Goal: Task Accomplishment & Management: Use online tool/utility

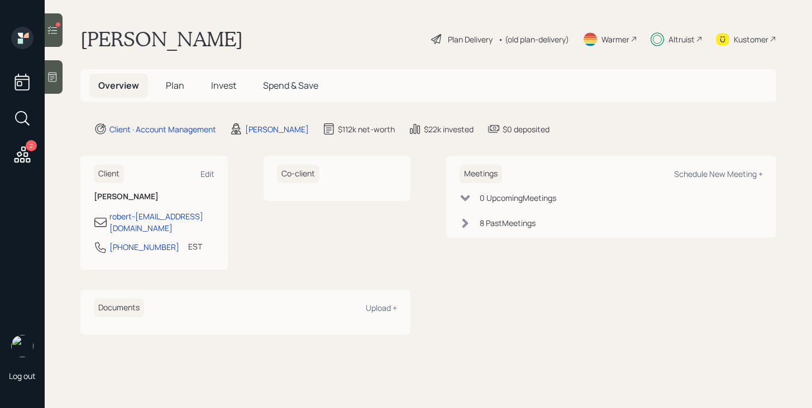
click at [61, 37] on div at bounding box center [54, 30] width 18 height 34
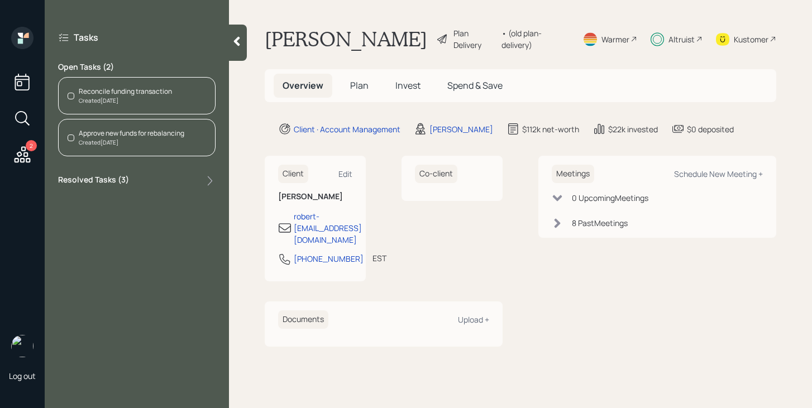
click at [149, 106] on div "Reconcile funding transaction Created [DATE]" at bounding box center [137, 95] width 158 height 37
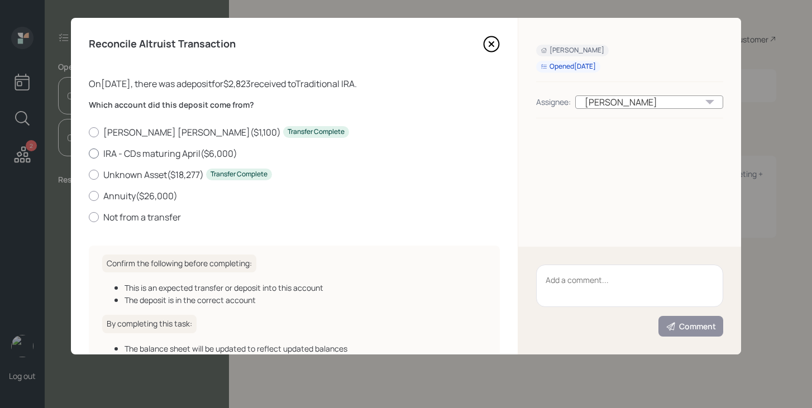
click at [107, 155] on label "IRA - CDs maturing April ( $6,000 )" at bounding box center [294, 153] width 411 height 12
click at [89, 154] on input "IRA - CDs maturing April ( $6,000 )" at bounding box center [88, 153] width 1 height 1
radio input "true"
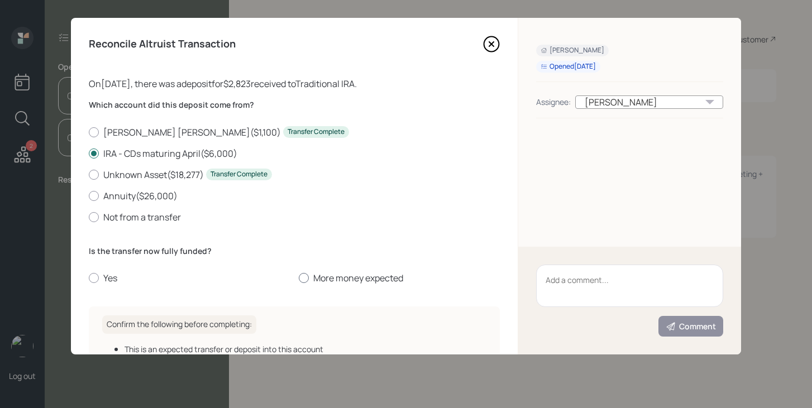
click at [301, 282] on div at bounding box center [304, 278] width 10 height 10
click at [299, 279] on input "More money expected" at bounding box center [298, 278] width 1 height 1
radio input "true"
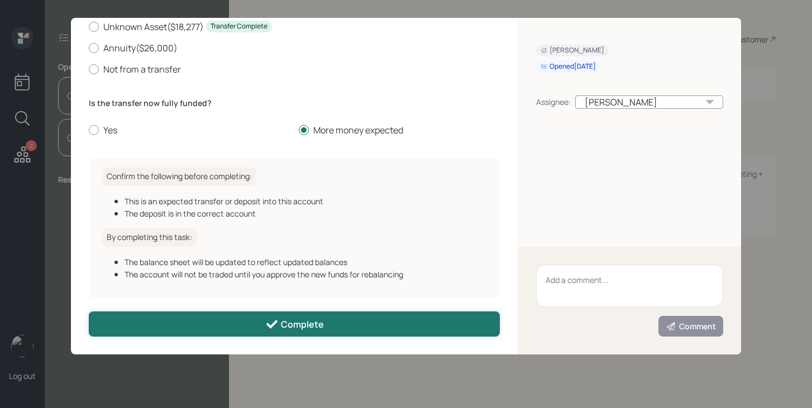
click at [283, 316] on button "Complete" at bounding box center [294, 324] width 411 height 25
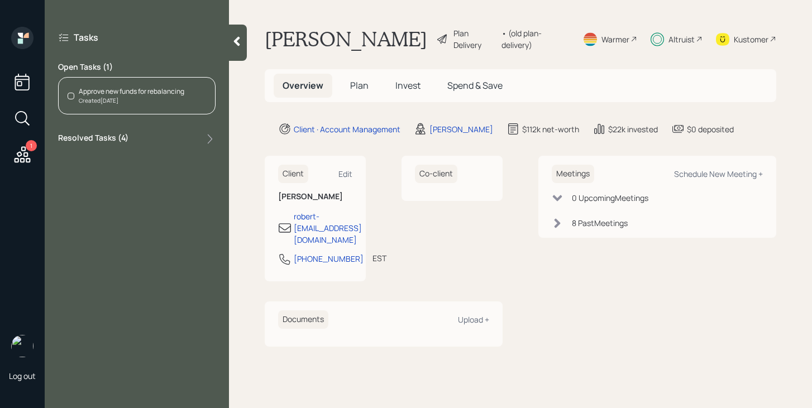
click at [198, 108] on div "Approve new funds for rebalancing Created [DATE]" at bounding box center [137, 95] width 158 height 37
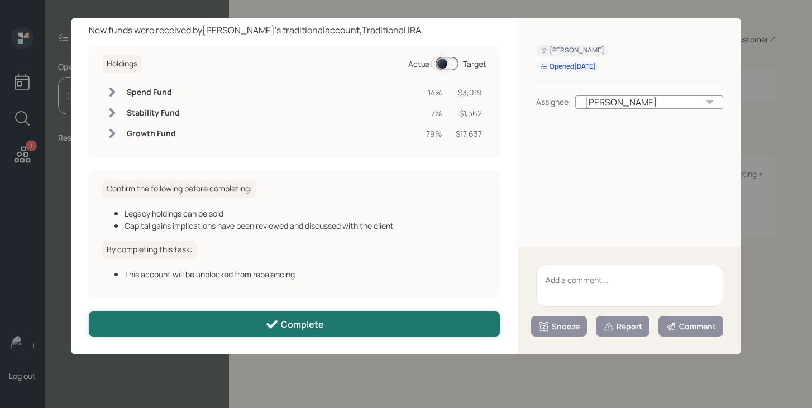
click at [348, 323] on button "Complete" at bounding box center [294, 324] width 411 height 25
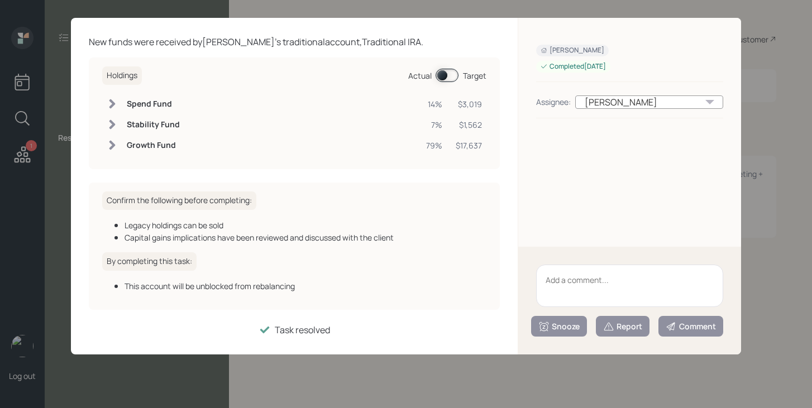
scroll to position [41, 0]
